Goal: Information Seeking & Learning: Learn about a topic

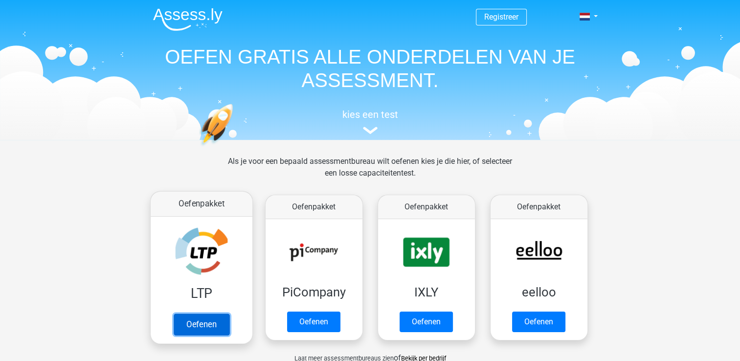
click at [207, 326] on link "Oefenen" at bounding box center [201, 324] width 56 height 22
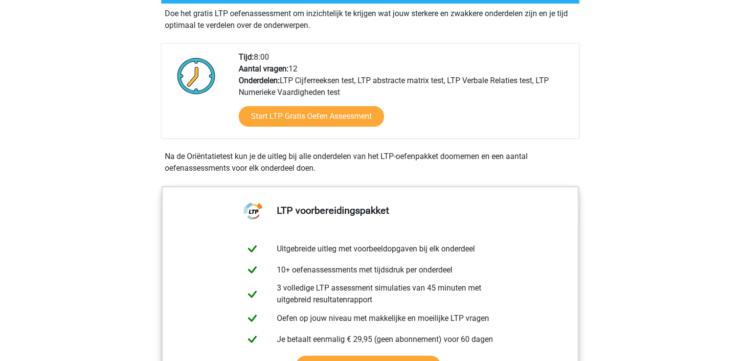
scroll to position [244, 0]
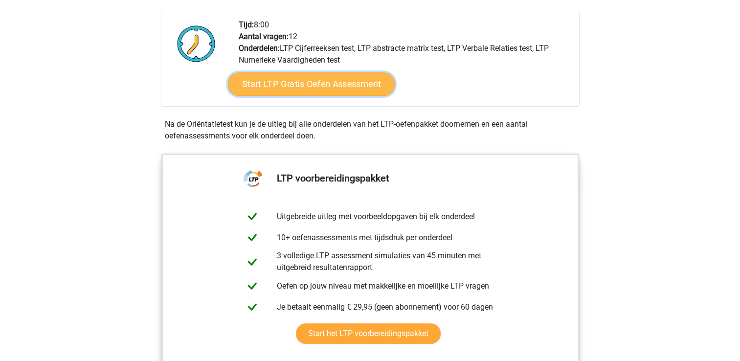
click at [283, 80] on link "Start LTP Gratis Oefen Assessment" at bounding box center [310, 83] width 167 height 23
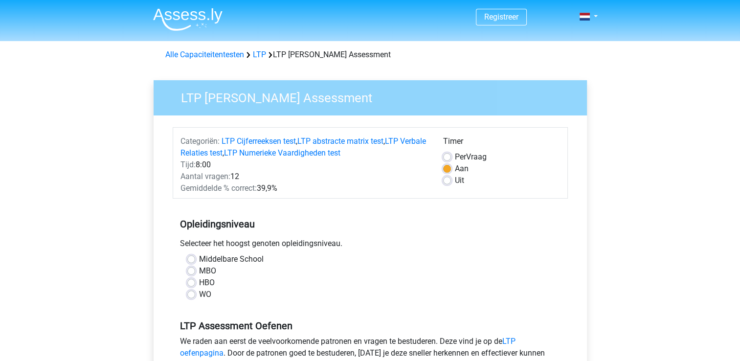
click at [199, 269] on label "MBO" at bounding box center [207, 271] width 17 height 12
click at [188, 269] on input "MBO" at bounding box center [191, 270] width 8 height 10
radio input "true"
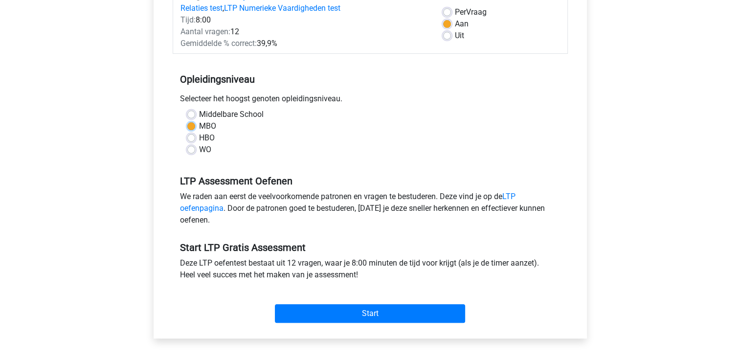
scroll to position [147, 0]
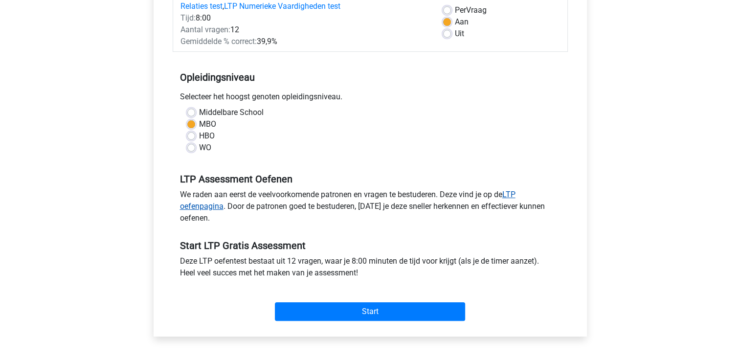
click at [209, 206] on link "LTP oefenpagina" at bounding box center [347, 200] width 335 height 21
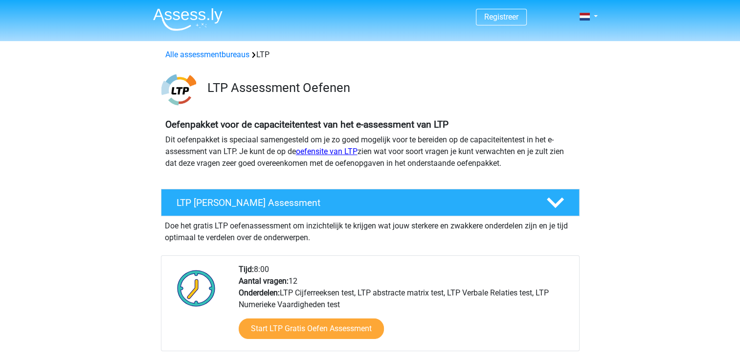
click at [309, 152] on link "oefensite van LTP" at bounding box center [327, 151] width 62 height 9
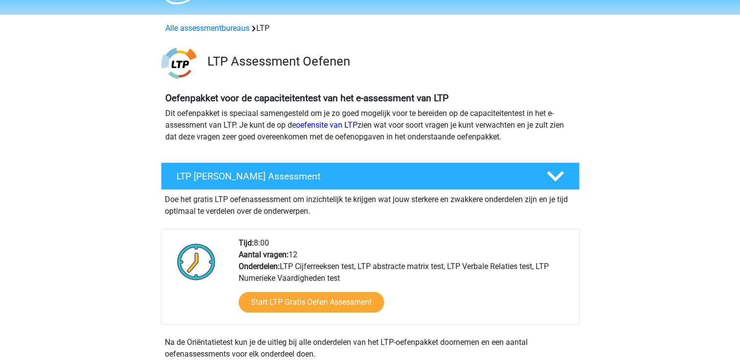
scroll to position [98, 0]
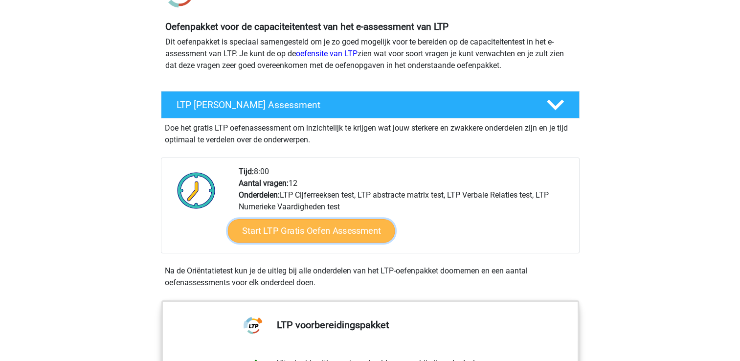
click at [307, 230] on link "Start LTP Gratis Oefen Assessment" at bounding box center [310, 230] width 167 height 23
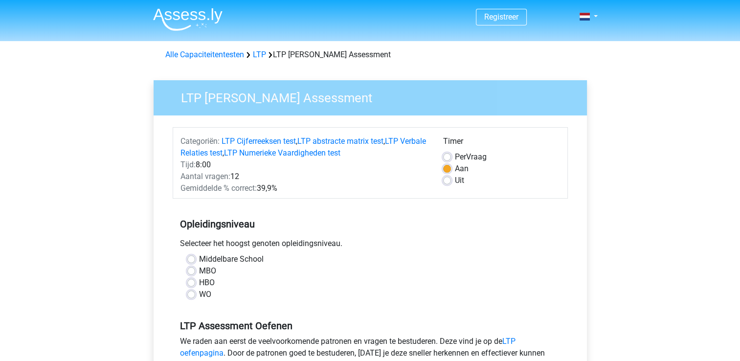
click at [195, 273] on div "MBO" at bounding box center [370, 271] width 366 height 12
click at [195, 270] on div "MBO" at bounding box center [370, 271] width 366 height 12
click at [199, 270] on label "MBO" at bounding box center [207, 271] width 17 height 12
click at [194, 270] on input "MBO" at bounding box center [191, 270] width 8 height 10
radio input "true"
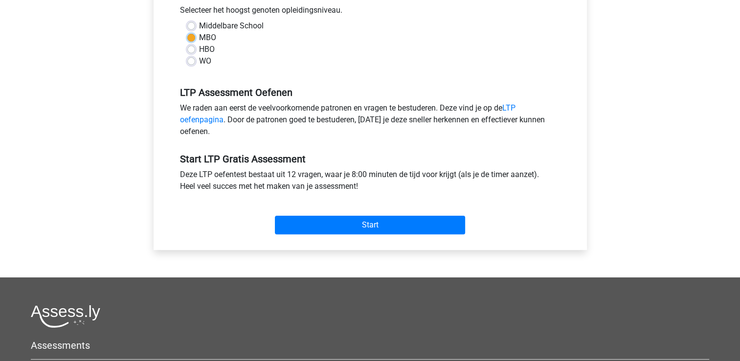
scroll to position [244, 0]
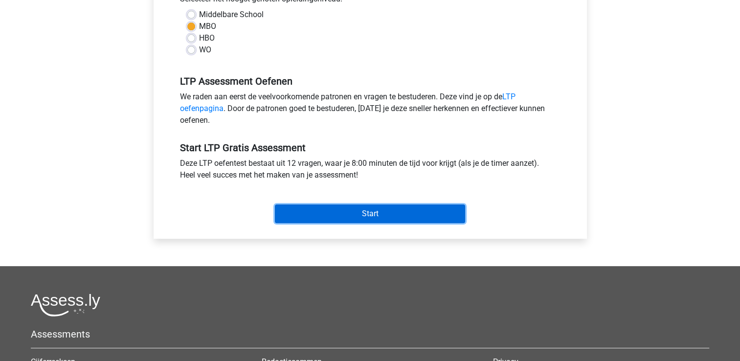
click at [368, 212] on input "Start" at bounding box center [370, 213] width 190 height 19
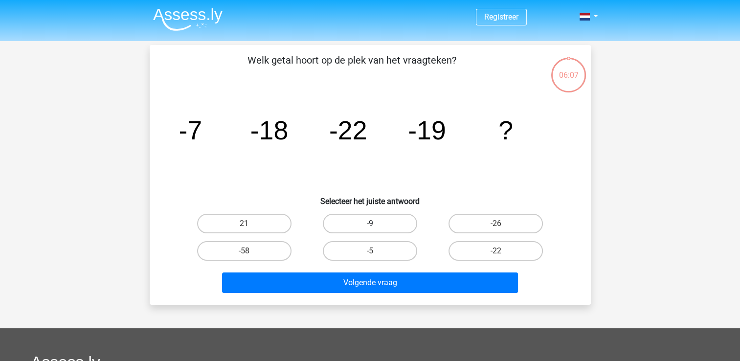
click at [358, 224] on label "-9" at bounding box center [370, 224] width 94 height 20
click at [370, 224] on input "-9" at bounding box center [373, 226] width 6 height 6
radio input "true"
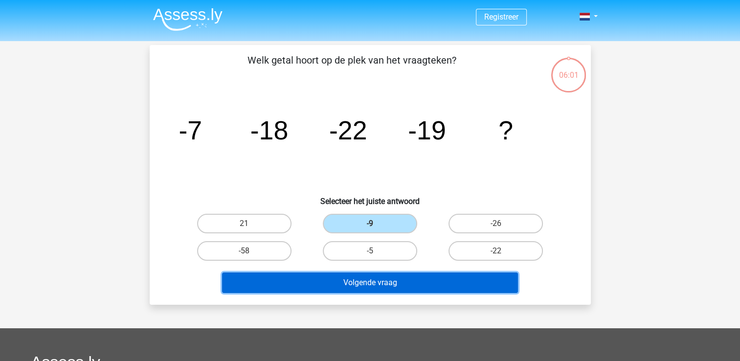
click at [352, 283] on button "Volgende vraag" at bounding box center [370, 282] width 296 height 21
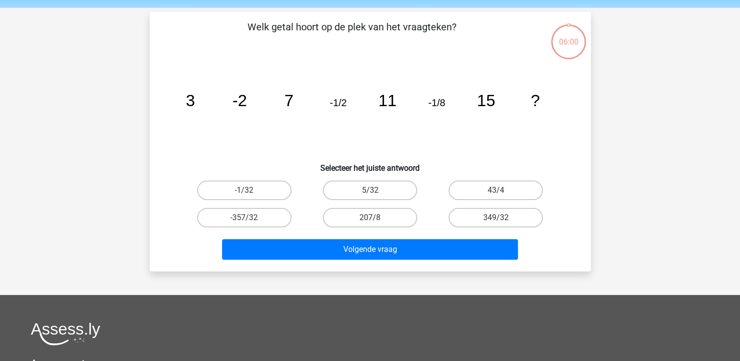
scroll to position [45, 0]
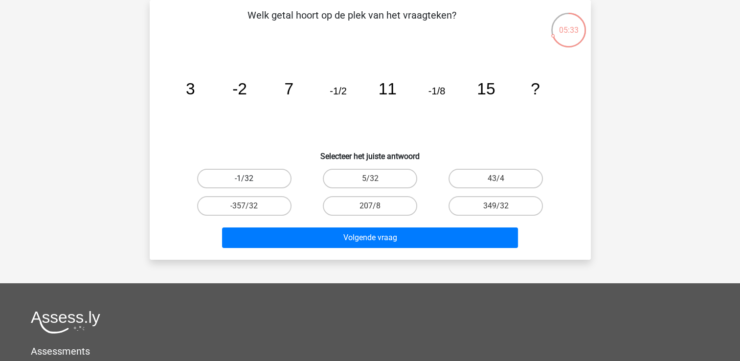
click at [269, 178] on label "-1/32" at bounding box center [244, 179] width 94 height 20
click at [250, 178] on input "-1/32" at bounding box center [247, 181] width 6 height 6
radio input "true"
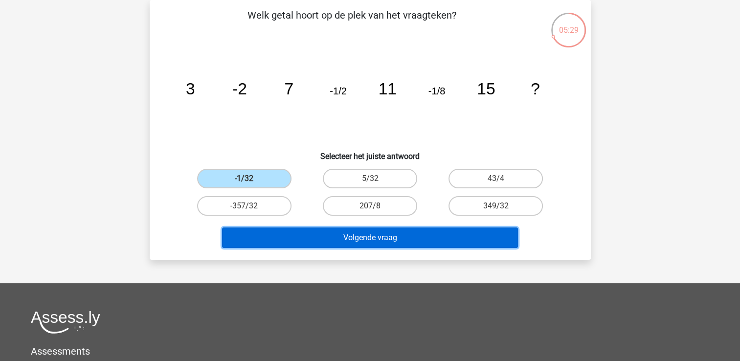
click at [327, 231] on button "Volgende vraag" at bounding box center [370, 237] width 296 height 21
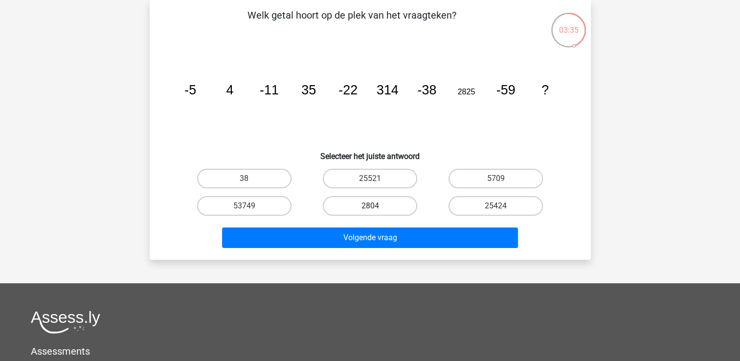
click at [366, 206] on label "2804" at bounding box center [370, 206] width 94 height 20
click at [370, 206] on input "2804" at bounding box center [373, 209] width 6 height 6
radio input "true"
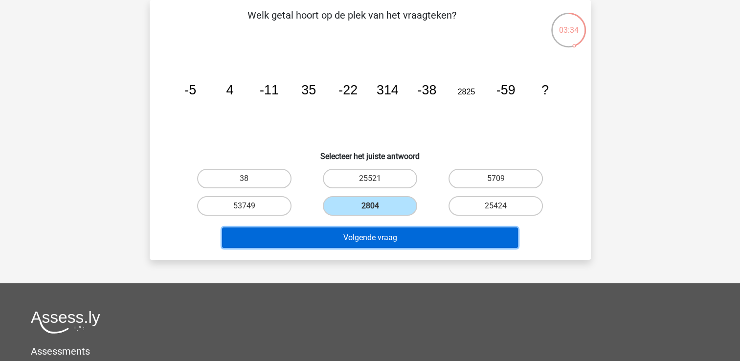
click at [360, 236] on button "Volgende vraag" at bounding box center [370, 237] width 296 height 21
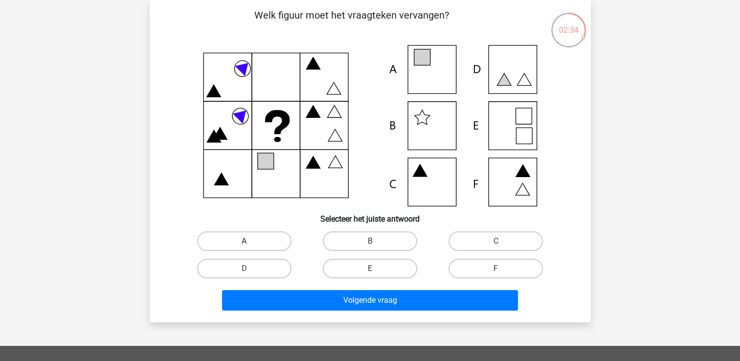
click at [275, 236] on label "A" at bounding box center [244, 241] width 94 height 20
click at [250, 241] on input "A" at bounding box center [247, 244] width 6 height 6
radio input "true"
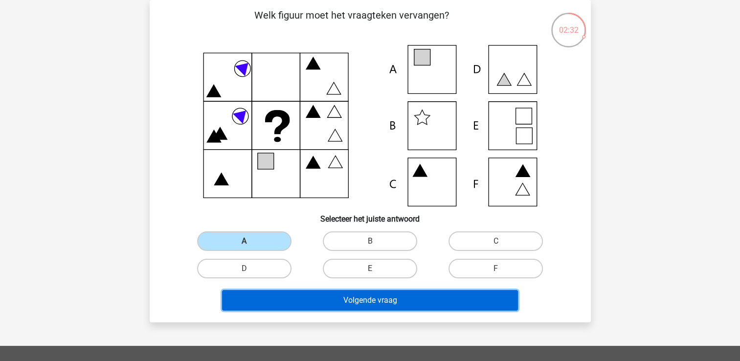
click at [328, 304] on button "Volgende vraag" at bounding box center [370, 300] width 296 height 21
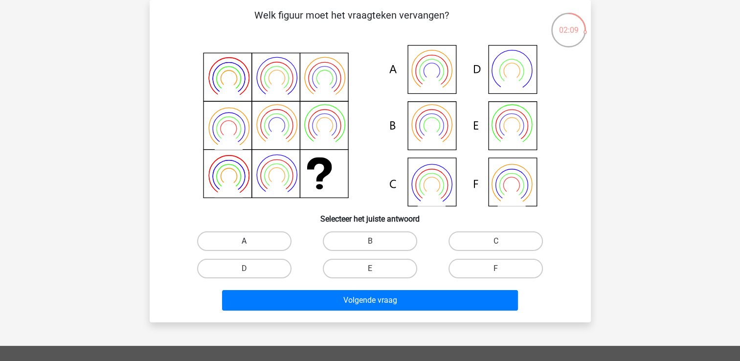
click at [263, 240] on label "A" at bounding box center [244, 241] width 94 height 20
click at [250, 241] on input "A" at bounding box center [247, 244] width 6 height 6
radio input "true"
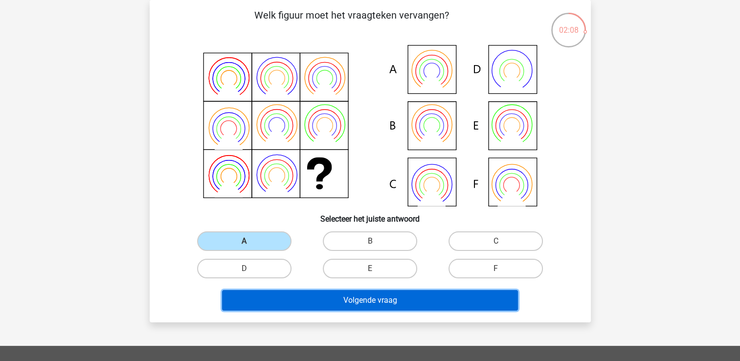
click at [295, 302] on button "Volgende vraag" at bounding box center [370, 300] width 296 height 21
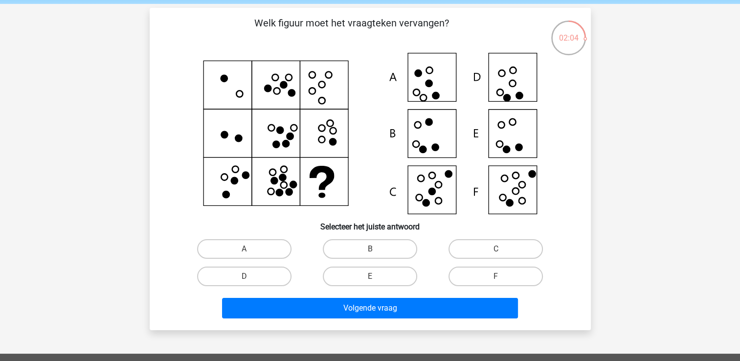
scroll to position [37, 0]
click at [358, 279] on label "E" at bounding box center [370, 277] width 94 height 20
click at [370, 279] on input "E" at bounding box center [373, 280] width 6 height 6
radio input "true"
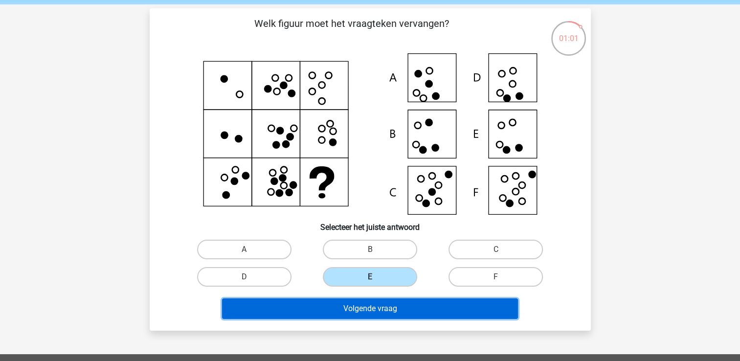
click at [358, 311] on button "Volgende vraag" at bounding box center [370, 308] width 296 height 21
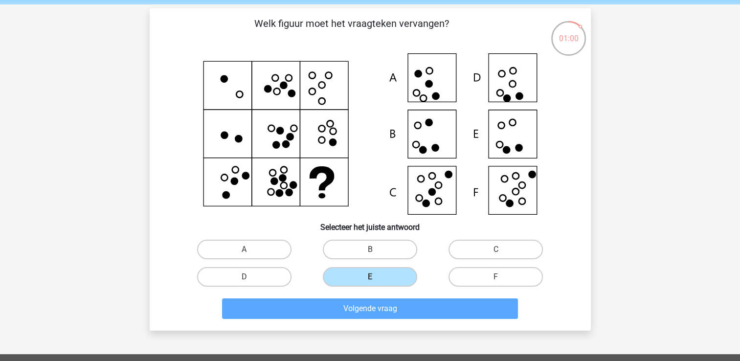
scroll to position [45, 0]
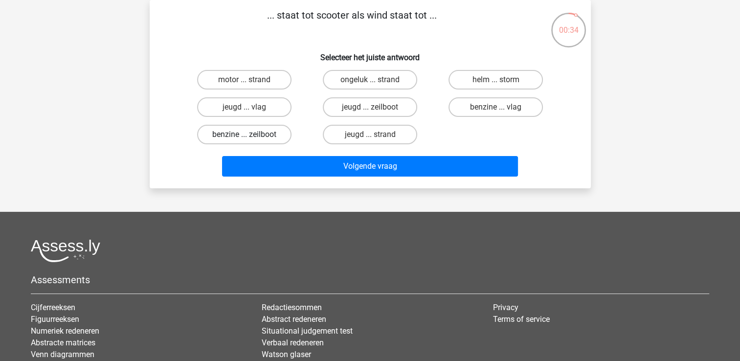
click at [263, 140] on label "benzine ... zeilboot" at bounding box center [244, 135] width 94 height 20
click at [250, 140] on input "benzine ... zeilboot" at bounding box center [247, 137] width 6 height 6
radio input "true"
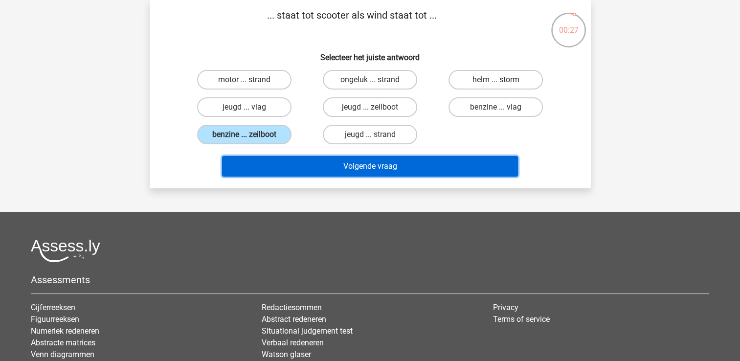
click at [291, 167] on button "Volgende vraag" at bounding box center [370, 166] width 296 height 21
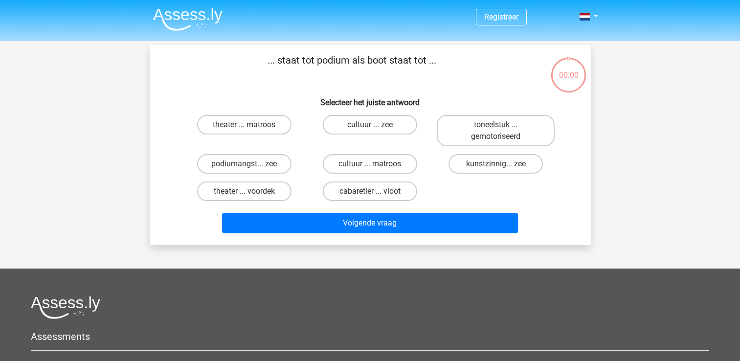
scroll to position [45, 0]
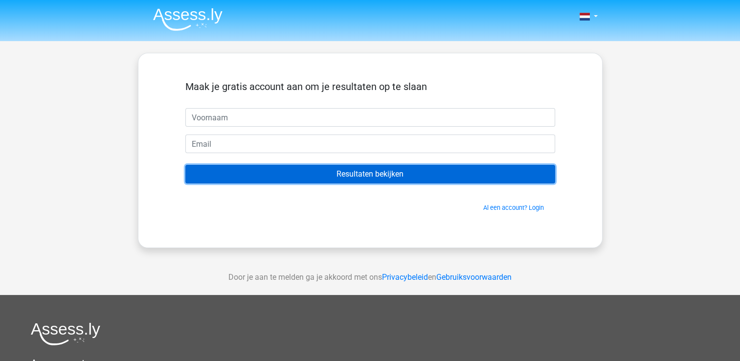
click at [432, 167] on input "Resultaten bekijken" at bounding box center [370, 174] width 370 height 19
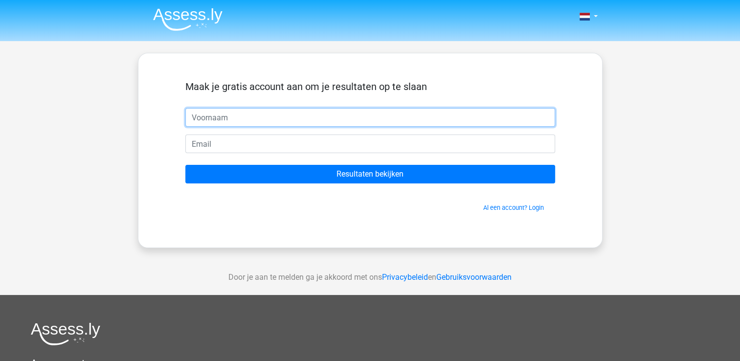
click at [411, 114] on input "text" at bounding box center [370, 117] width 370 height 19
type input "Roel"
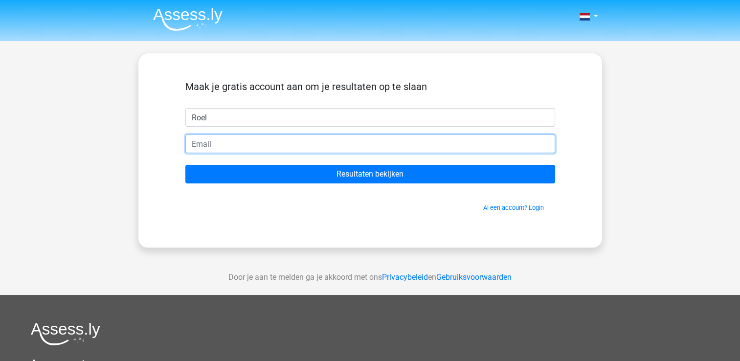
click at [326, 147] on input "email" at bounding box center [370, 143] width 370 height 19
click at [284, 143] on input "email" at bounding box center [370, 143] width 370 height 19
type input ","
type input "[EMAIL_ADDRESS][DOMAIN_NAME]"
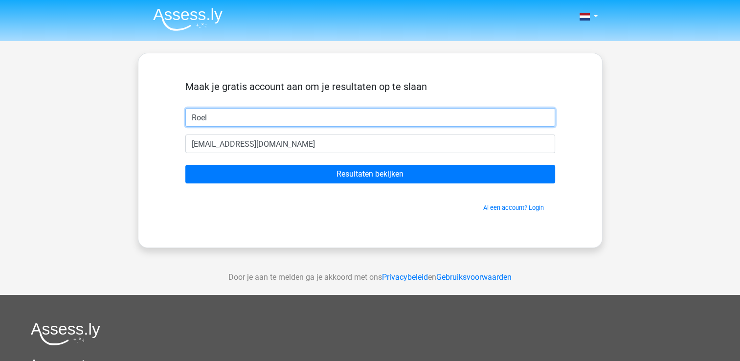
click at [233, 113] on input "Roel" at bounding box center [370, 117] width 370 height 19
type input "R"
type input "[PERSON_NAME]"
click at [185, 165] on input "Resultaten bekijken" at bounding box center [370, 174] width 370 height 19
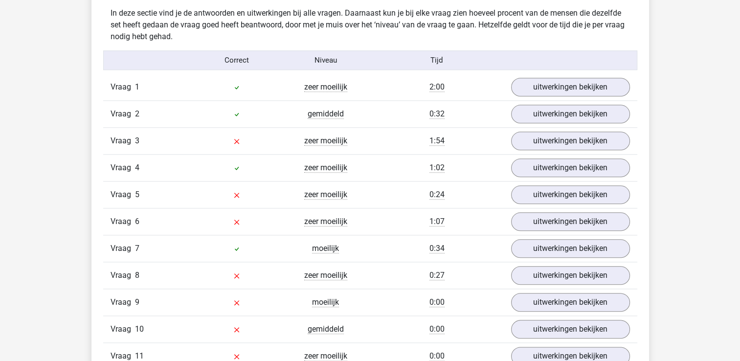
scroll to position [1054, 0]
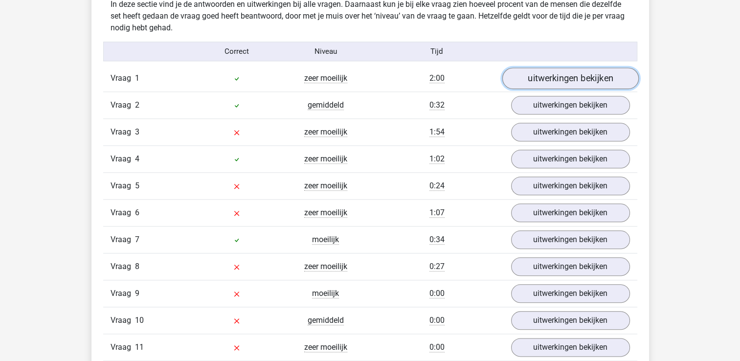
click at [520, 80] on link "uitwerkingen bekijken" at bounding box center [570, 79] width 136 height 22
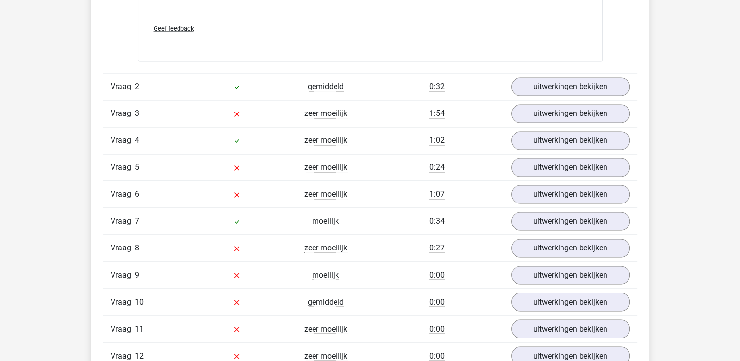
scroll to position [1502, 0]
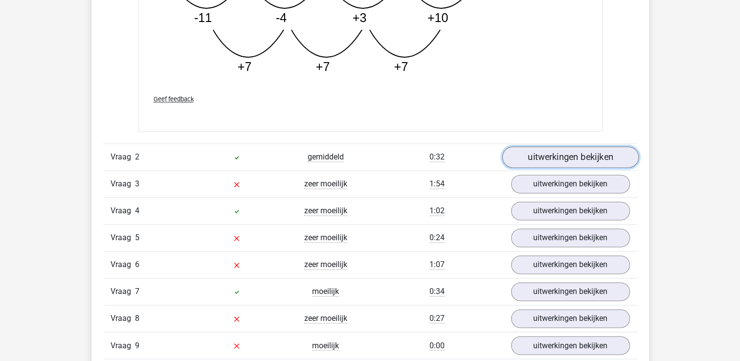
click at [598, 157] on link "uitwerkingen bekijken" at bounding box center [570, 157] width 136 height 22
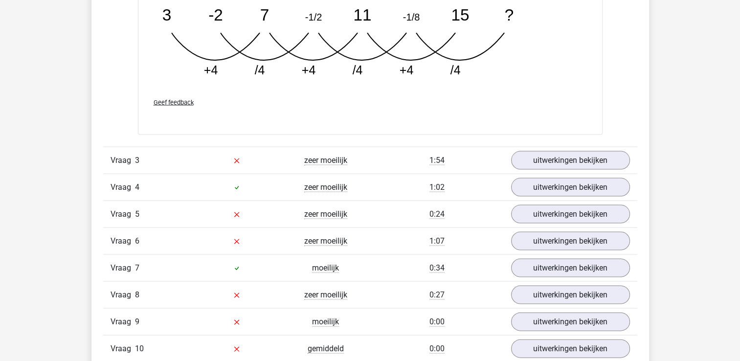
scroll to position [2010, 0]
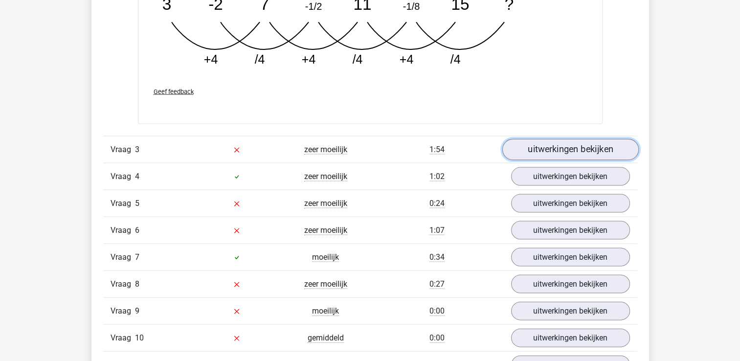
click at [530, 150] on link "uitwerkingen bekijken" at bounding box center [570, 150] width 136 height 22
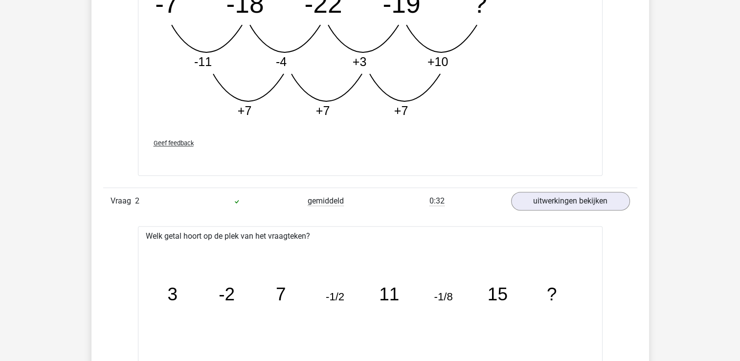
scroll to position [1457, 0]
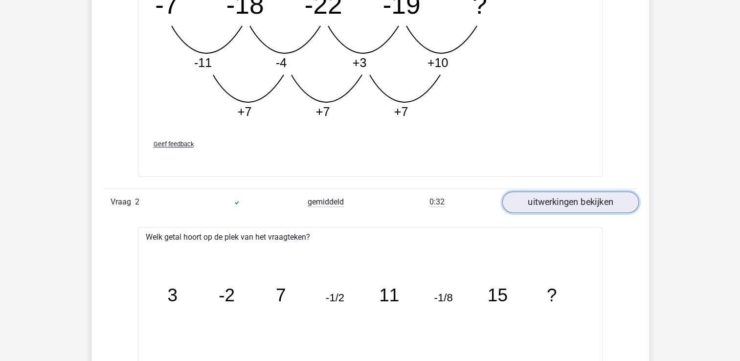
click at [563, 197] on link "uitwerkingen bekijken" at bounding box center [570, 202] width 136 height 22
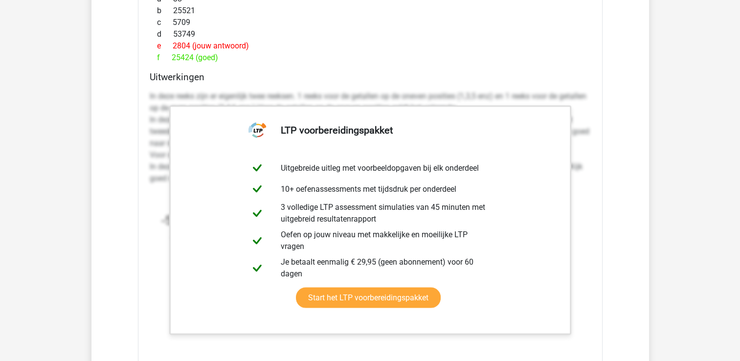
scroll to position [1807, 0]
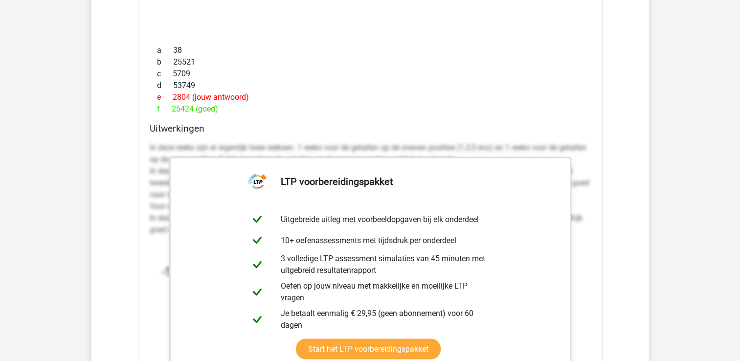
click at [489, 80] on div "d 53749" at bounding box center [370, 85] width 441 height 12
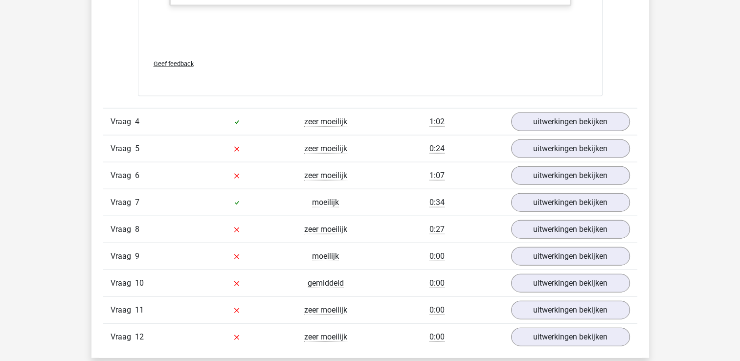
scroll to position [2181, 0]
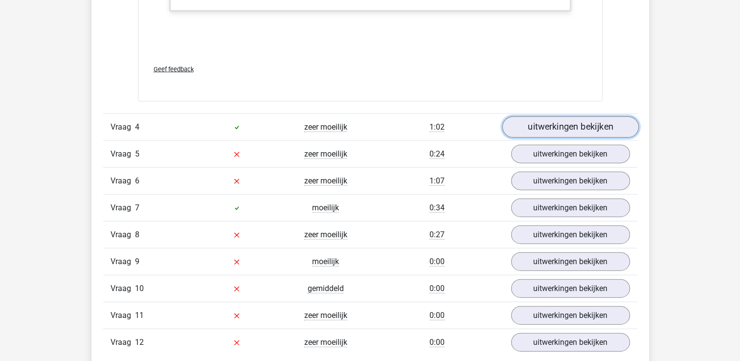
click at [538, 126] on link "uitwerkingen bekijken" at bounding box center [570, 127] width 136 height 22
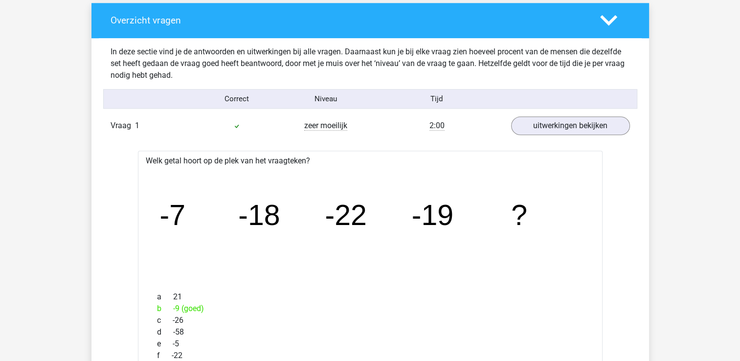
scroll to position [994, 0]
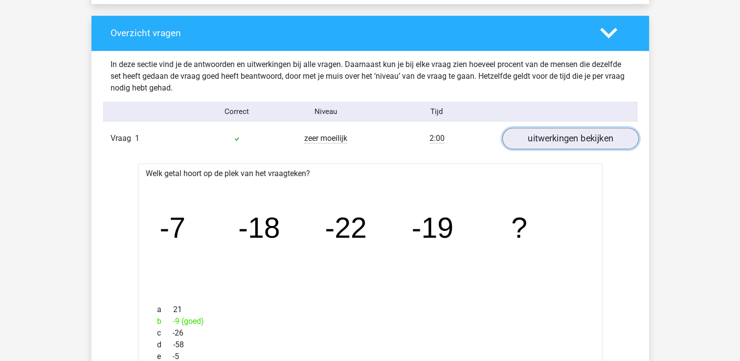
click at [571, 135] on link "uitwerkingen bekijken" at bounding box center [570, 139] width 136 height 22
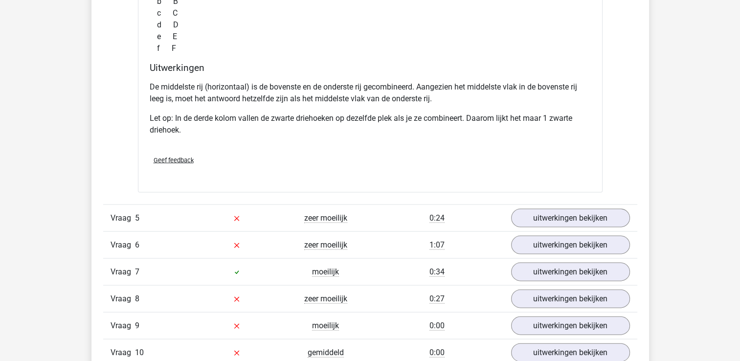
scroll to position [2042, 0]
click at [527, 215] on link "uitwerkingen bekijken" at bounding box center [570, 219] width 136 height 22
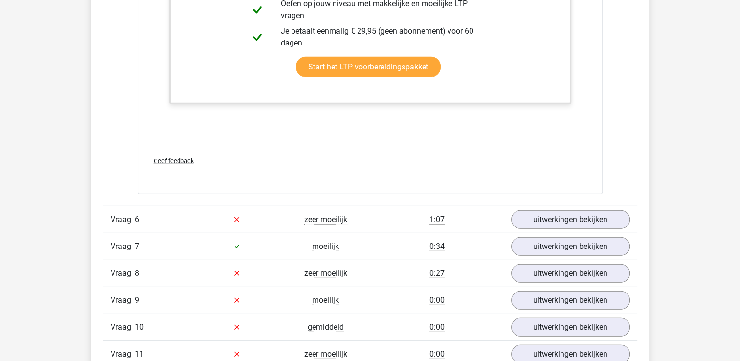
scroll to position [2724, 0]
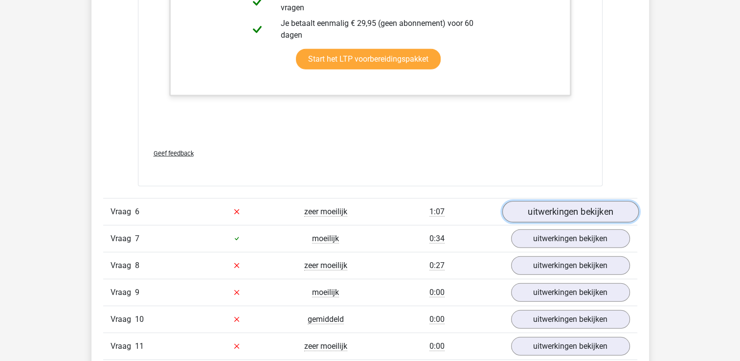
click at [551, 206] on link "uitwerkingen bekijken" at bounding box center [570, 212] width 136 height 22
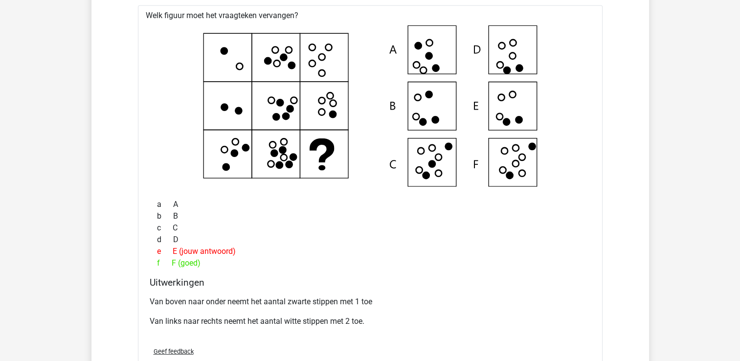
scroll to position [2957, 0]
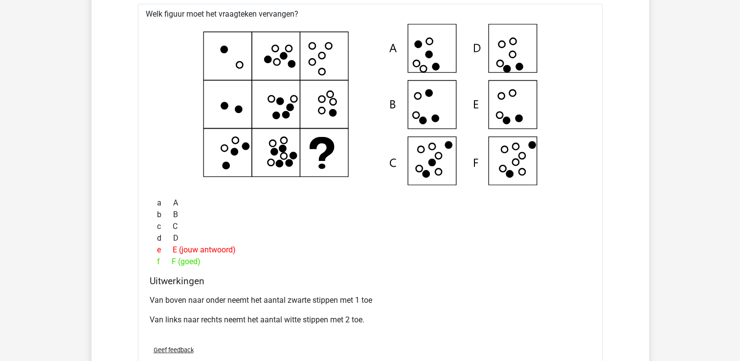
drag, startPoint x: 479, startPoint y: 216, endPoint x: 481, endPoint y: 209, distance: 7.1
click at [481, 211] on div "b B" at bounding box center [370, 215] width 441 height 12
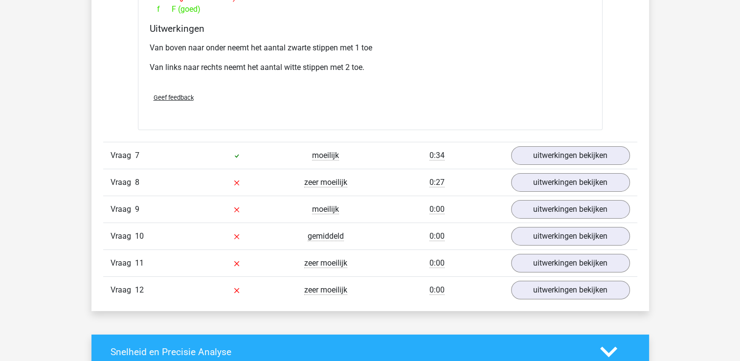
scroll to position [3248, 0]
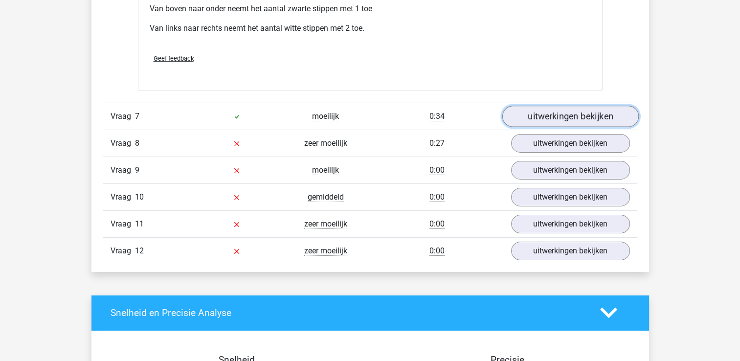
click at [539, 110] on link "uitwerkingen bekijken" at bounding box center [570, 117] width 136 height 22
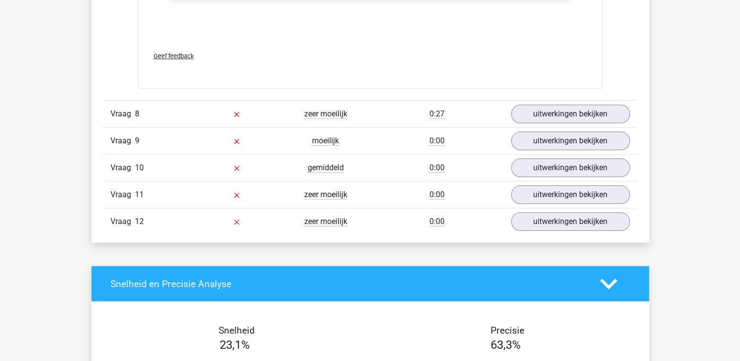
scroll to position [3794, 0]
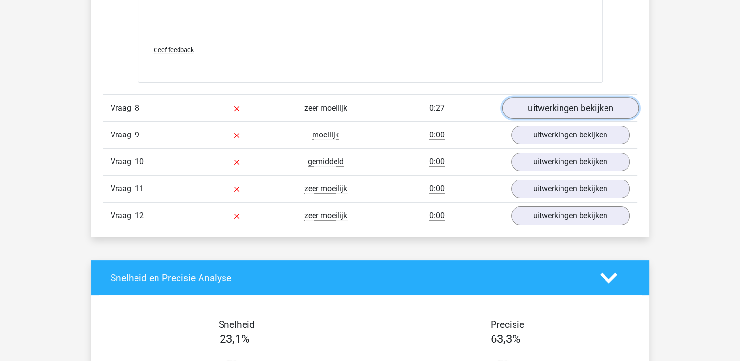
click at [531, 109] on link "uitwerkingen bekijken" at bounding box center [570, 108] width 136 height 22
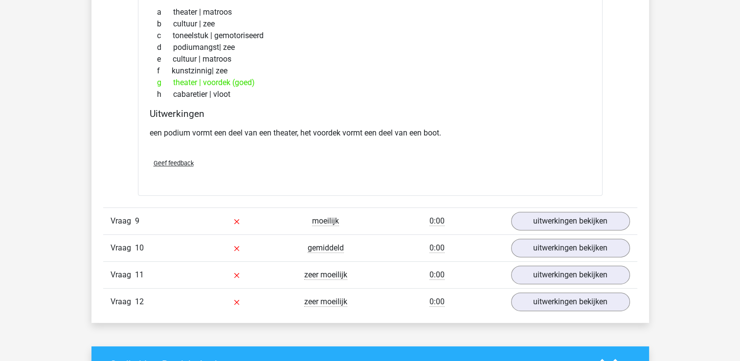
scroll to position [3966, 0]
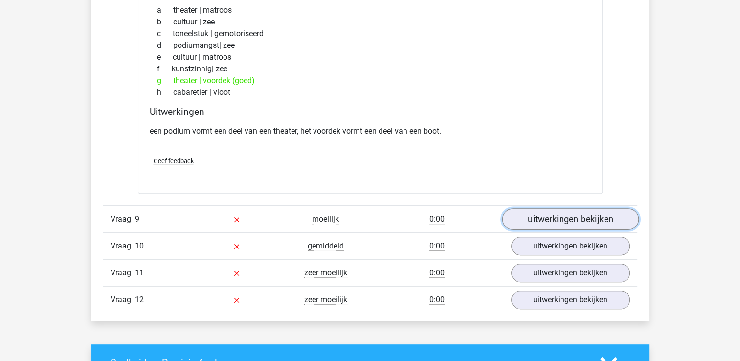
click at [522, 219] on link "uitwerkingen bekijken" at bounding box center [570, 219] width 136 height 22
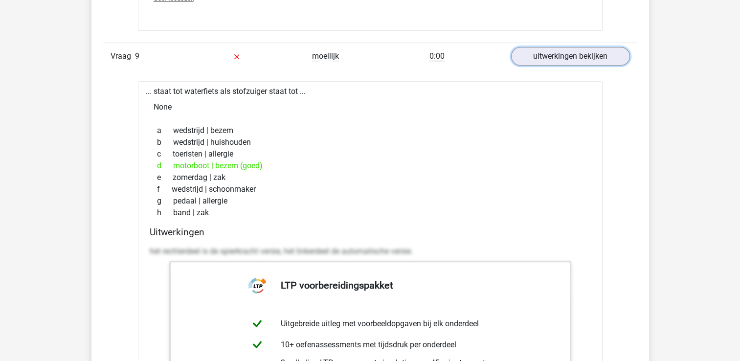
scroll to position [4130, 0]
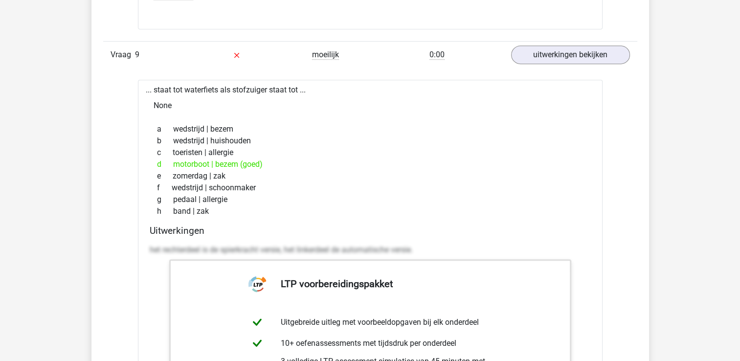
click at [165, 86] on div "... staat tot waterfiets als stofzuiger staat tot ... None a wedstrijd | bezem …" at bounding box center [370, 329] width 464 height 499
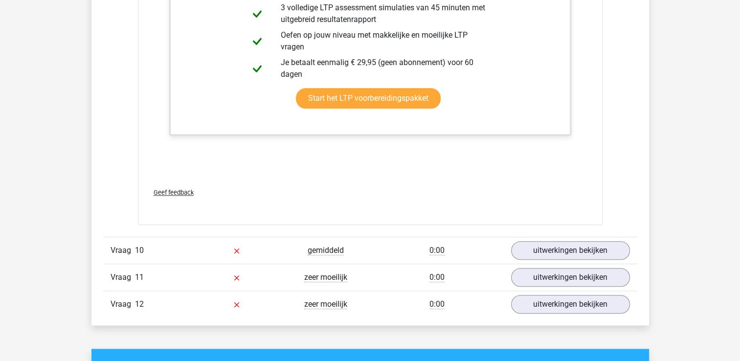
scroll to position [4511, 0]
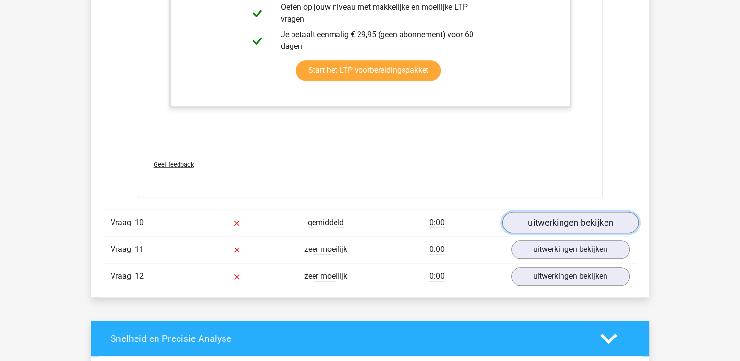
click at [539, 221] on link "uitwerkingen bekijken" at bounding box center [570, 223] width 136 height 22
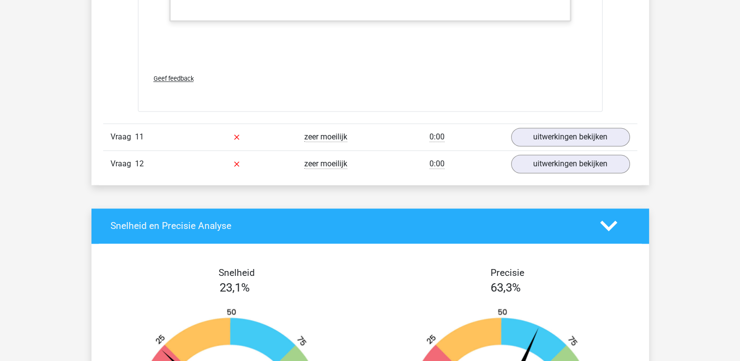
scroll to position [5257, 0]
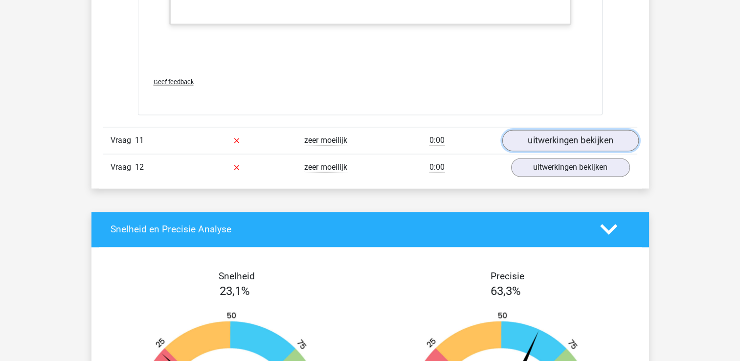
click at [573, 132] on link "uitwerkingen bekijken" at bounding box center [570, 141] width 136 height 22
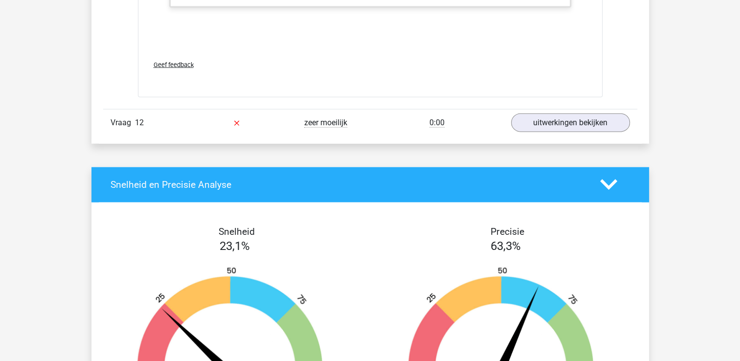
scroll to position [5941, 0]
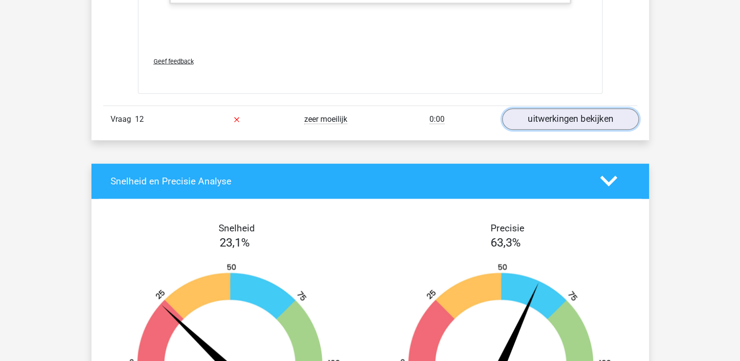
click at [536, 110] on link "uitwerkingen bekijken" at bounding box center [570, 120] width 136 height 22
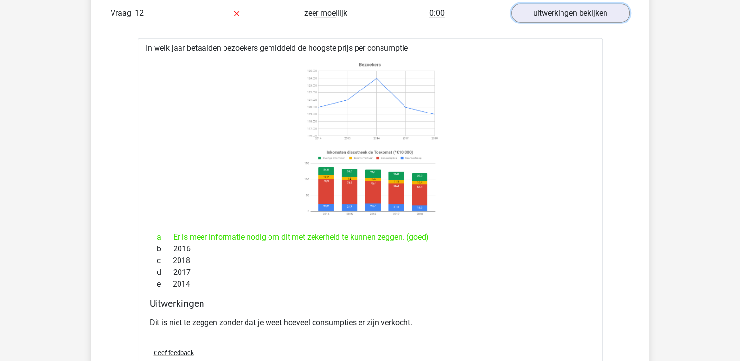
scroll to position [6041, 0]
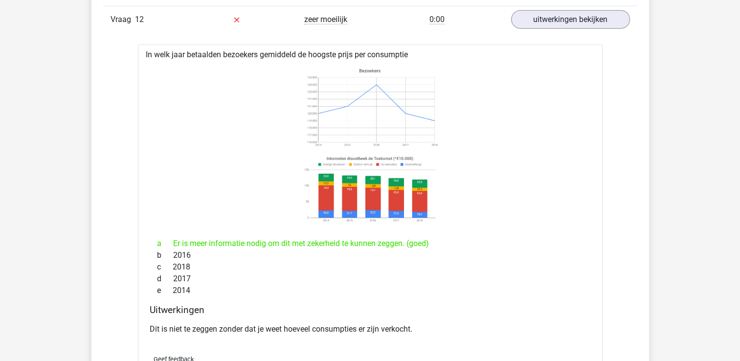
click at [380, 159] on image at bounding box center [369, 189] width 138 height 72
click at [383, 159] on image at bounding box center [369, 189] width 138 height 72
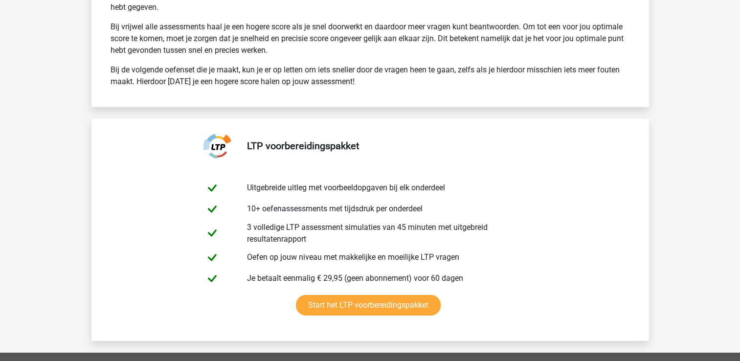
scroll to position [6846, 0]
